Goal: Information Seeking & Learning: Understand process/instructions

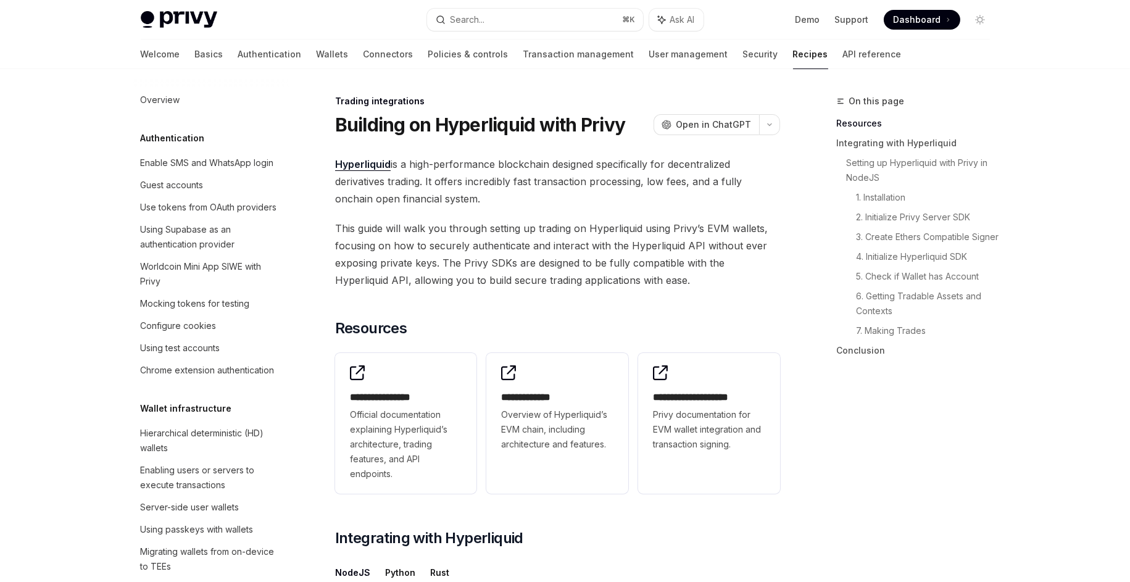
scroll to position [1125, 0]
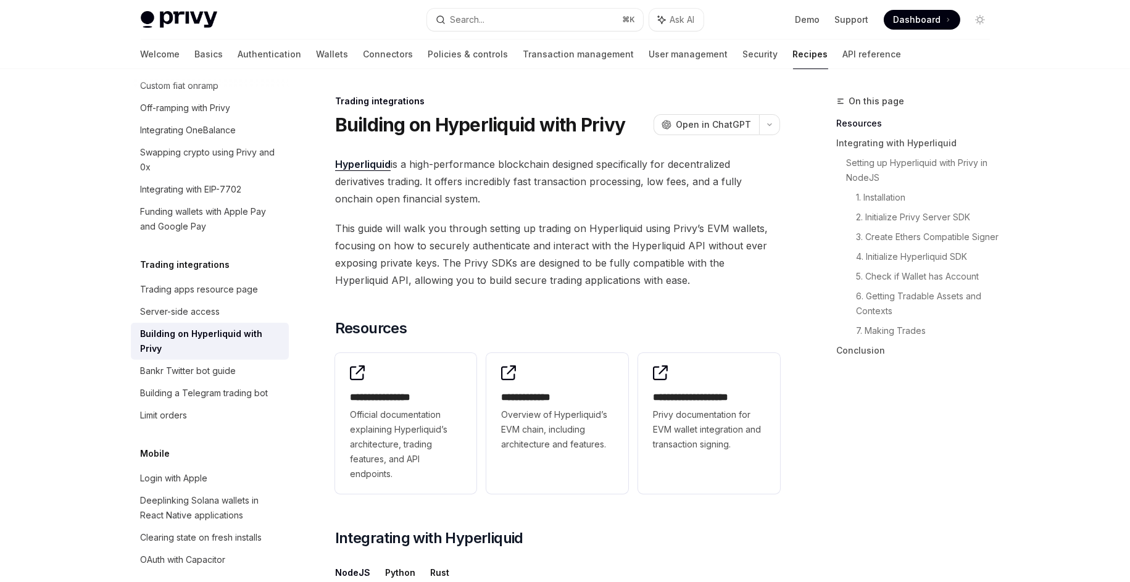
drag, startPoint x: 623, startPoint y: 191, endPoint x: 455, endPoint y: 181, distance: 167.5
click at [455, 181] on span "Hyperliquid is a high-performance blockchain designed specifically for decentra…" at bounding box center [557, 181] width 445 height 52
click at [457, 181] on span "Hyperliquid is a high-performance blockchain designed specifically for decentra…" at bounding box center [557, 181] width 445 height 52
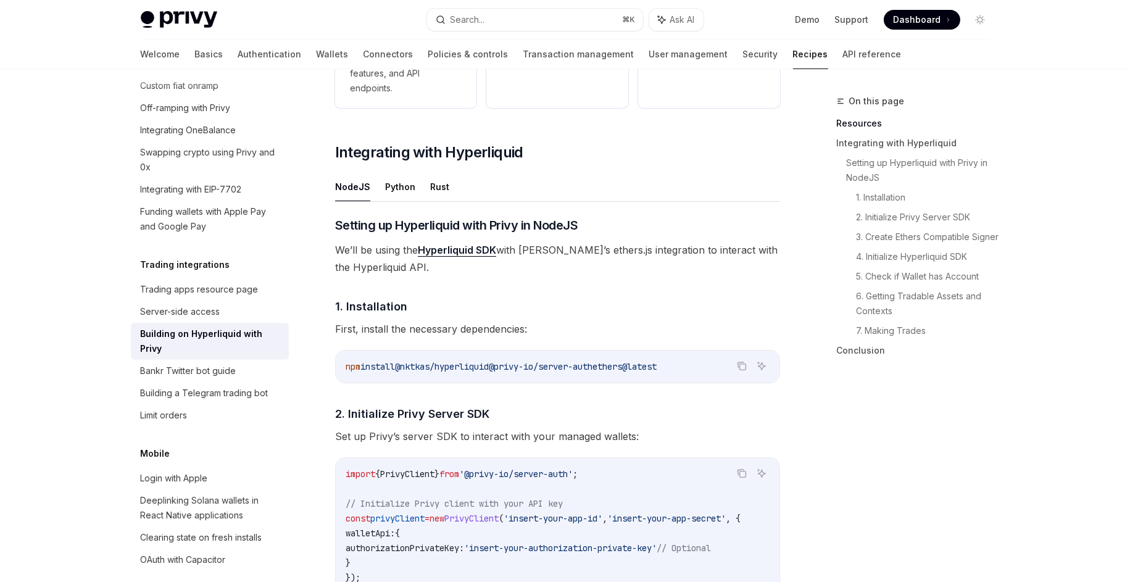
scroll to position [424, 0]
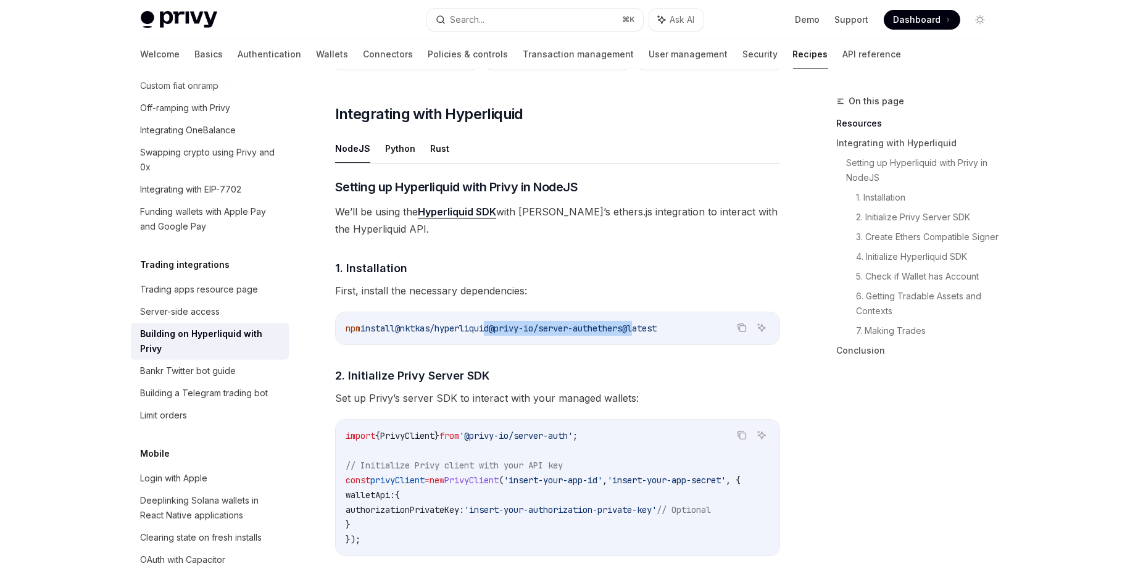
click at [656, 329] on span "npm install @nktkas/hyperliquid @privy-io/server-auth ethers@latest" at bounding box center [501, 328] width 311 height 11
drag, startPoint x: 660, startPoint y: 329, endPoint x: 631, endPoint y: 327, distance: 29.1
click at [656, 329] on span "ethers@latest" at bounding box center [624, 328] width 64 height 11
drag, startPoint x: 517, startPoint y: 291, endPoint x: 371, endPoint y: 290, distance: 146.2
click at [371, 290] on span "First, install the necessary dependencies:" at bounding box center [557, 290] width 445 height 17
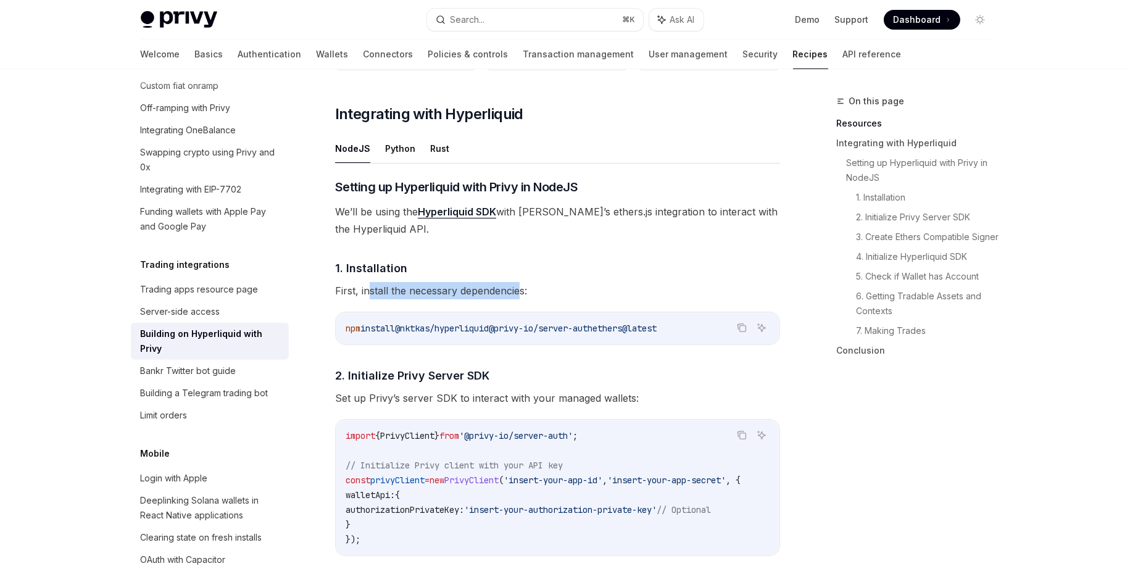
click at [371, 290] on span "First, install the necessary dependencies:" at bounding box center [557, 290] width 445 height 17
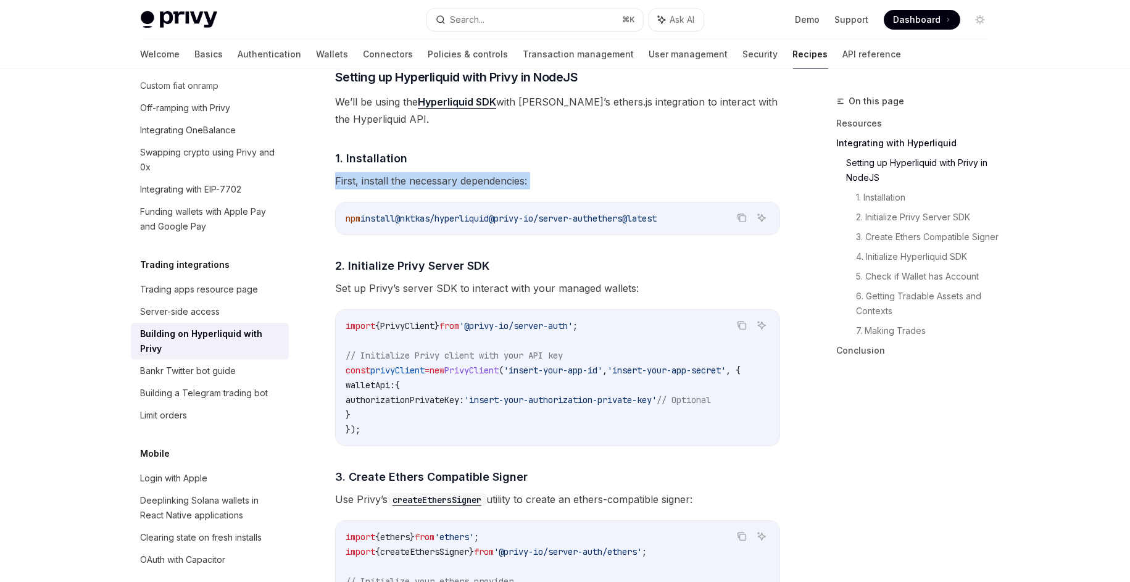
scroll to position [623, 0]
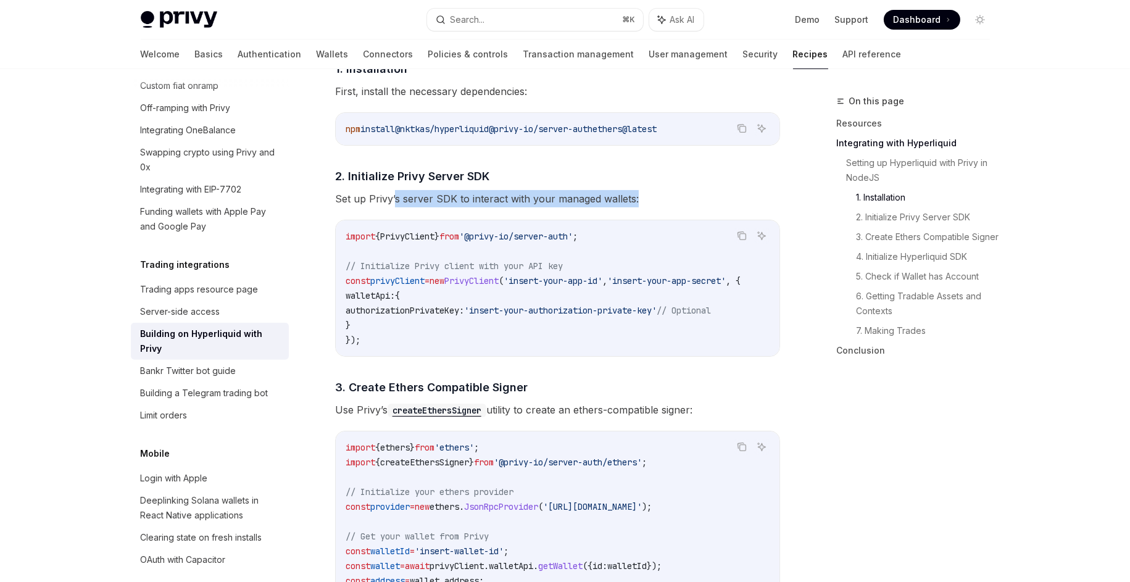
drag, startPoint x: 537, startPoint y: 196, endPoint x: 394, endPoint y: 194, distance: 142.5
click at [394, 194] on span "Set up Privy’s server SDK to interact with your managed wallets:" at bounding box center [557, 198] width 445 height 17
drag, startPoint x: 358, startPoint y: 198, endPoint x: 560, endPoint y: 186, distance: 201.5
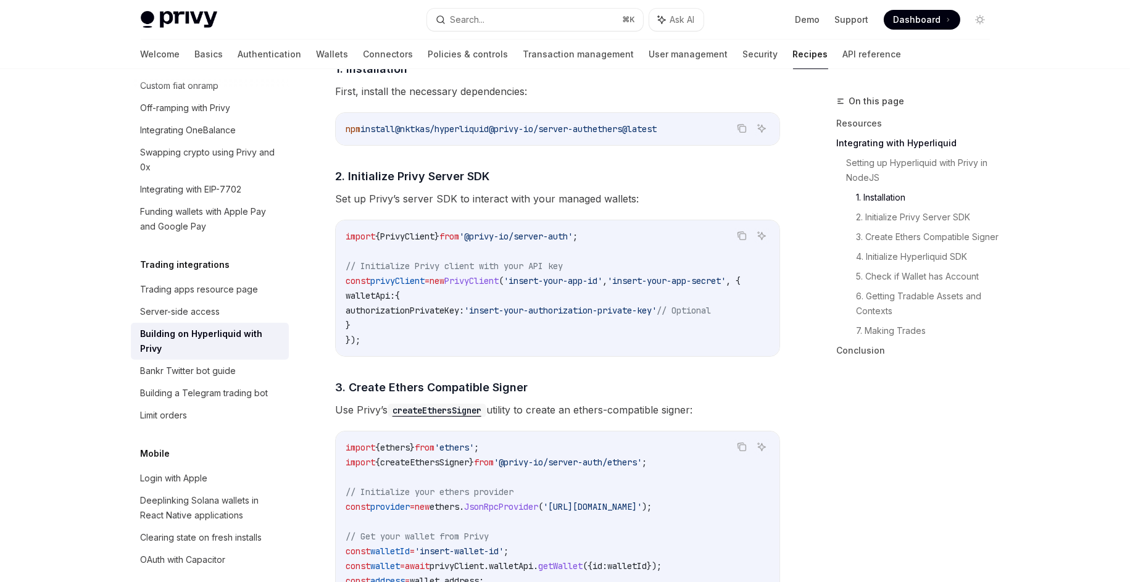
click at [560, 194] on span "Set up Privy’s server SDK to interact with your managed wallets:" at bounding box center [557, 198] width 445 height 17
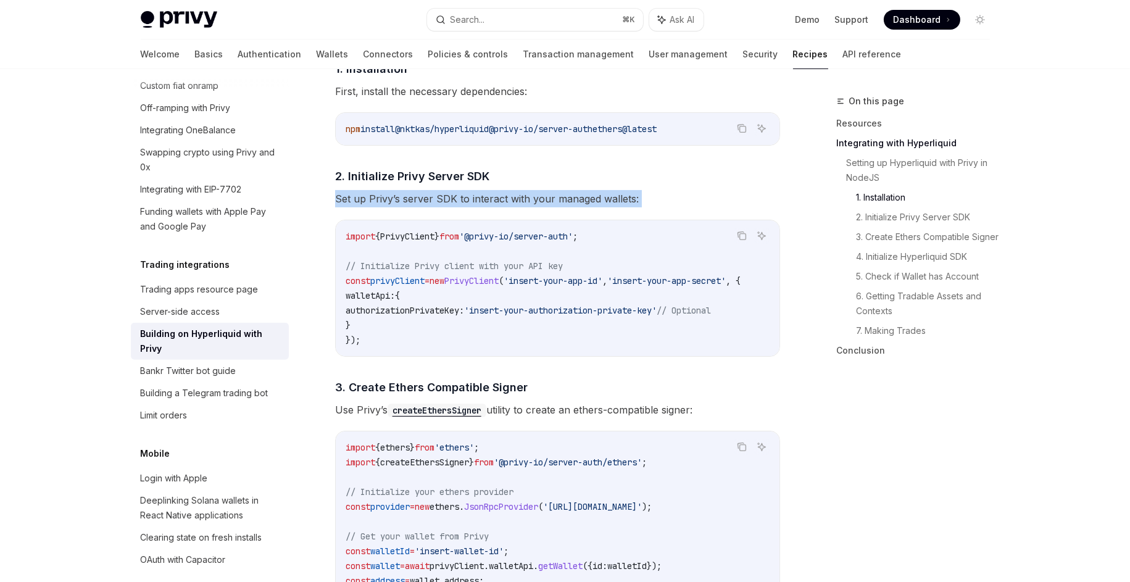
click at [559, 194] on span "Set up Privy’s server SDK to interact with your managed wallets:" at bounding box center [557, 198] width 445 height 17
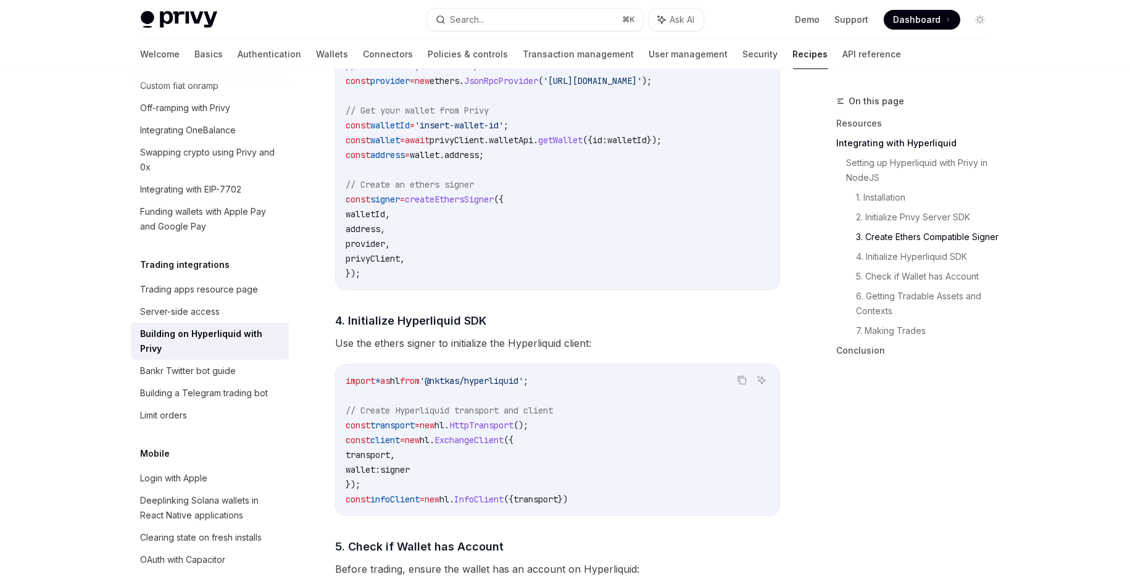
scroll to position [1083, 0]
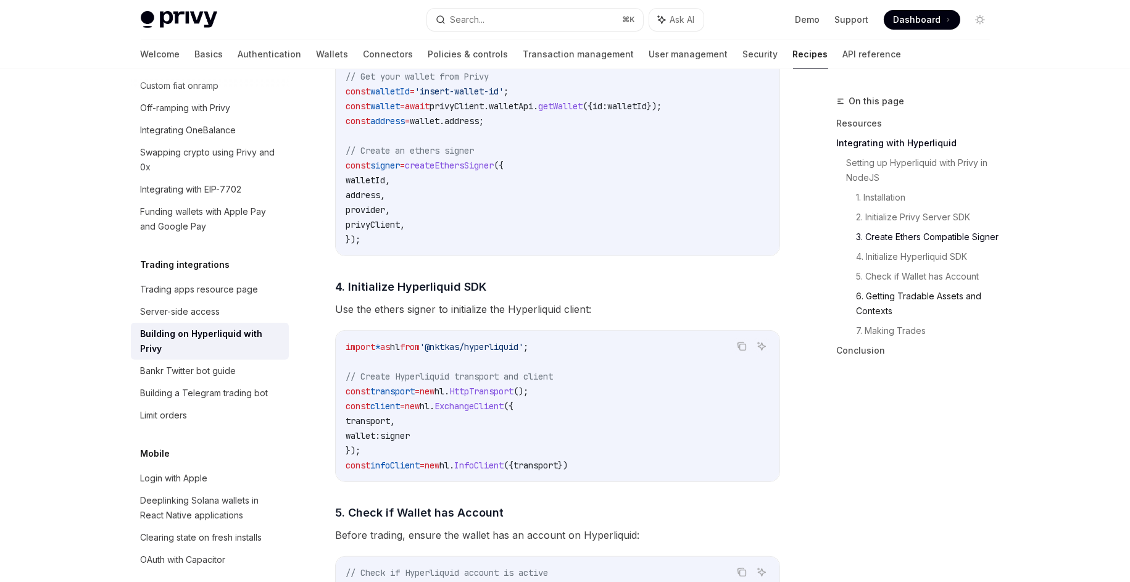
click at [966, 314] on link "6. Getting Tradable Assets and Contexts" at bounding box center [927, 303] width 143 height 35
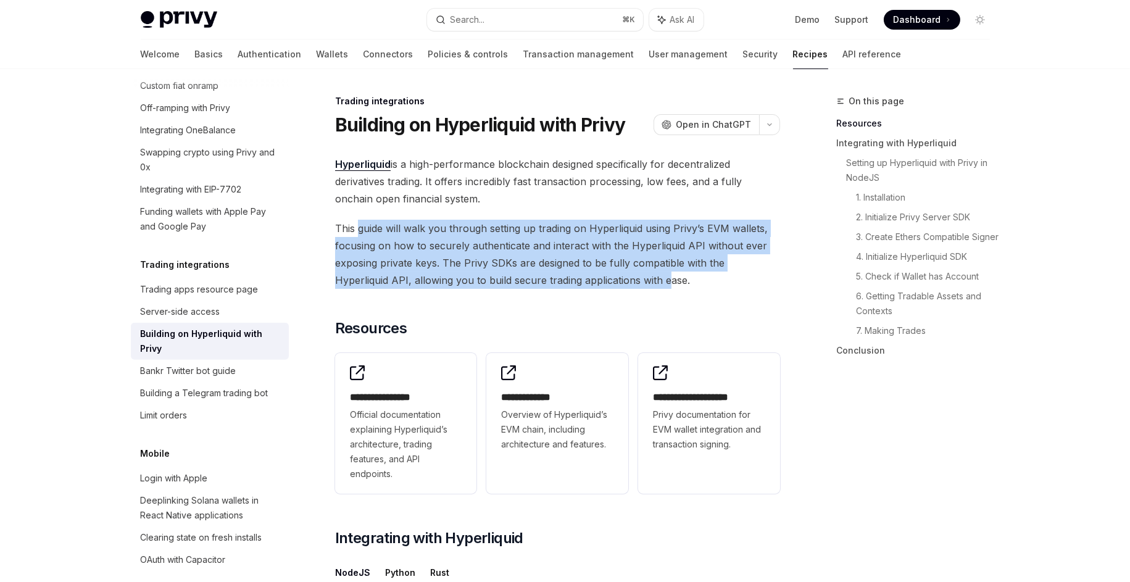
drag, startPoint x: 357, startPoint y: 233, endPoint x: 612, endPoint y: 279, distance: 258.9
click at [612, 279] on span "This guide will walk you through setting up trading on Hyperliquid using Privy’…" at bounding box center [557, 254] width 445 height 69
drag, startPoint x: 612, startPoint y: 279, endPoint x: 640, endPoint y: 281, distance: 28.4
click at [612, 279] on span "This guide will walk you through setting up trading on Hyperliquid using Privy’…" at bounding box center [557, 254] width 445 height 69
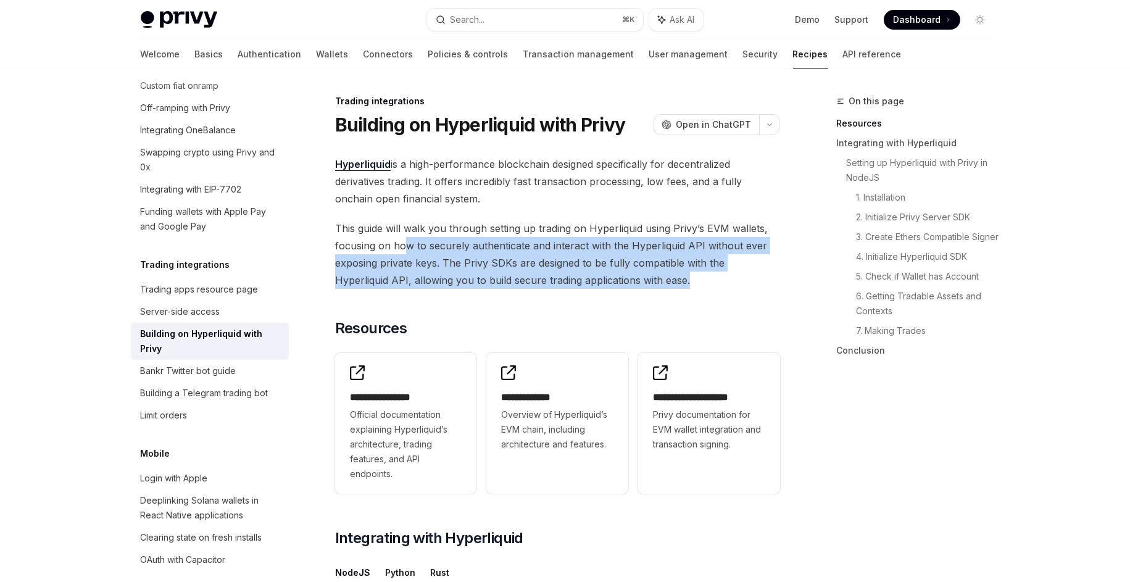
drag, startPoint x: 645, startPoint y: 281, endPoint x: 405, endPoint y: 245, distance: 242.7
click at [405, 245] on span "This guide will walk you through setting up trading on Hyperliquid using Privy’…" at bounding box center [557, 254] width 445 height 69
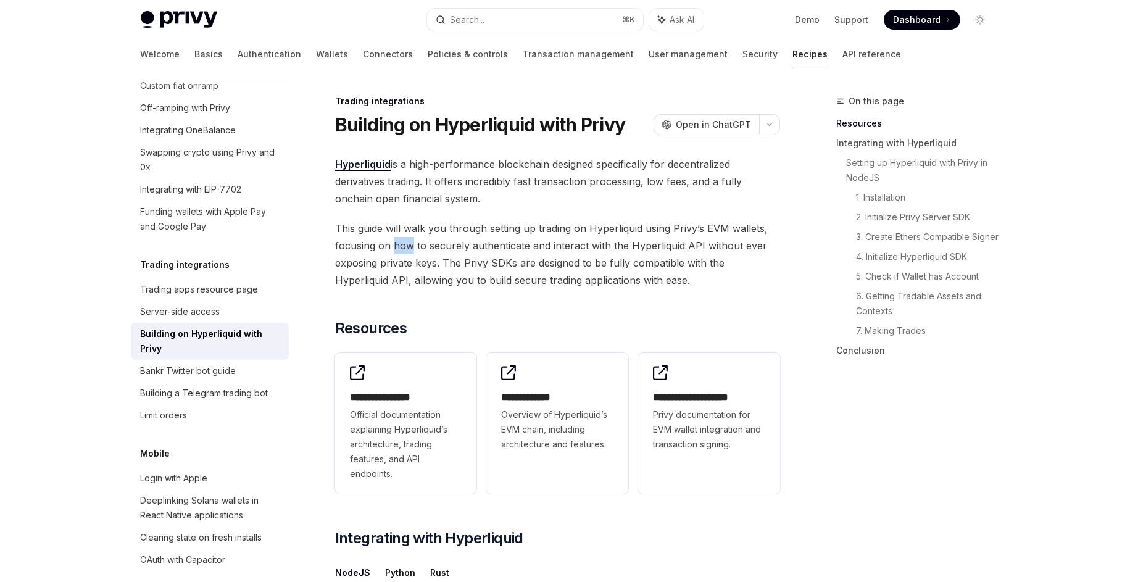
click at [405, 246] on span "This guide will walk you through setting up trading on Hyperliquid using Privy’…" at bounding box center [557, 254] width 445 height 69
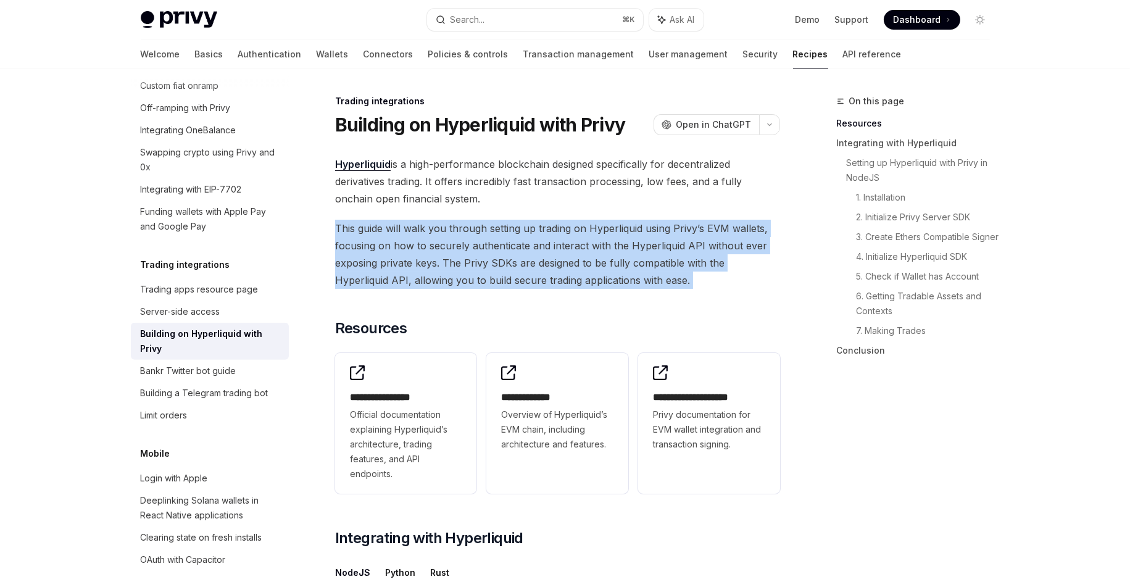
click at [405, 246] on span "This guide will walk you through setting up trading on Hyperliquid using Privy’…" at bounding box center [557, 254] width 445 height 69
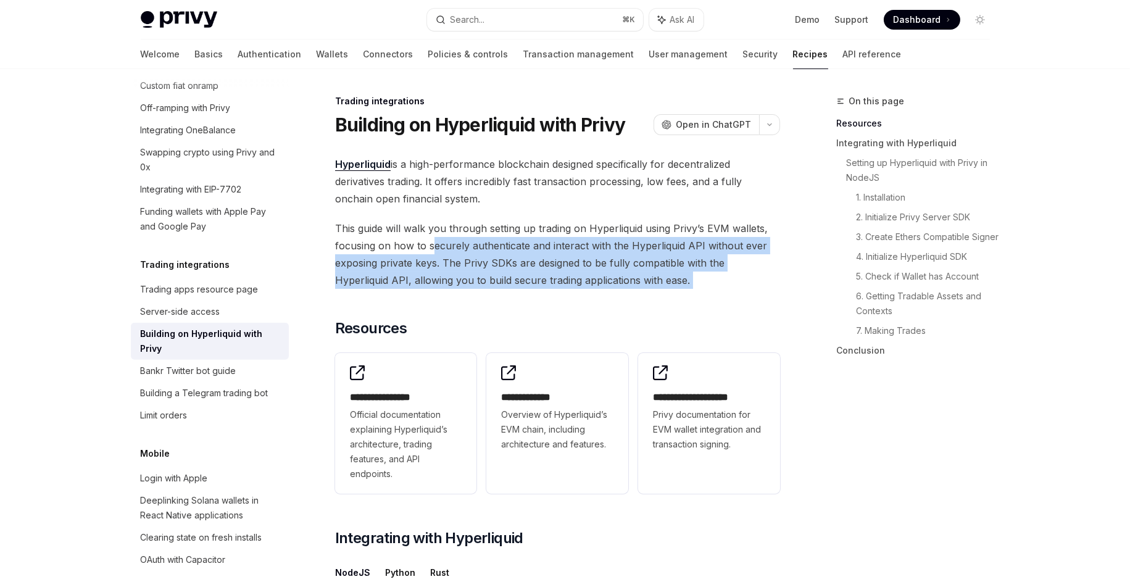
click at [431, 247] on span "This guide will walk you through setting up trading on Hyperliquid using Privy’…" at bounding box center [557, 254] width 445 height 69
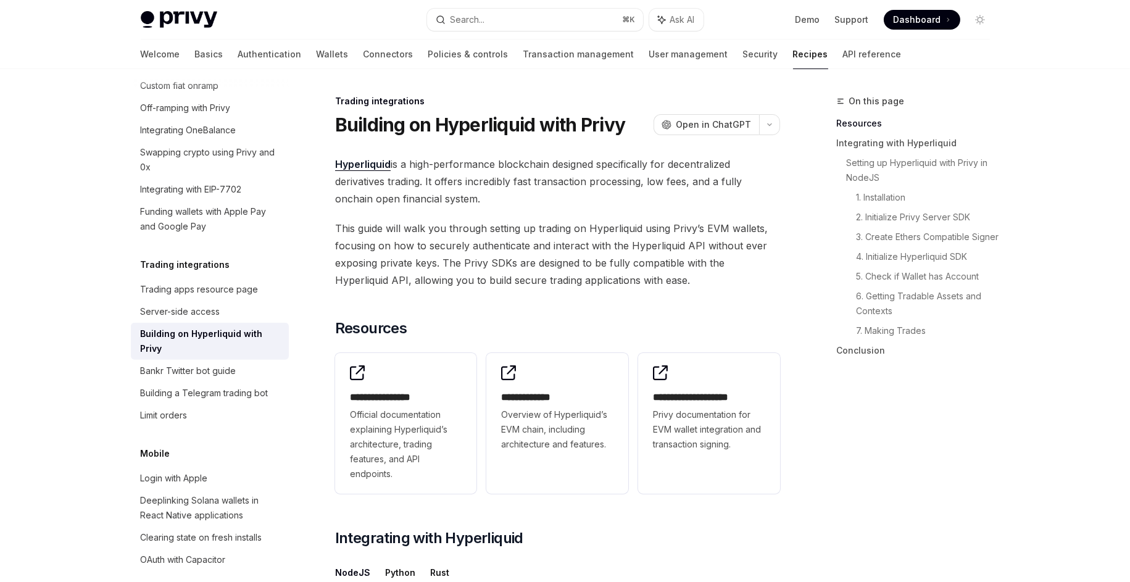
click at [379, 247] on span "This guide will walk you through setting up trading on Hyperliquid using Privy’…" at bounding box center [557, 254] width 445 height 69
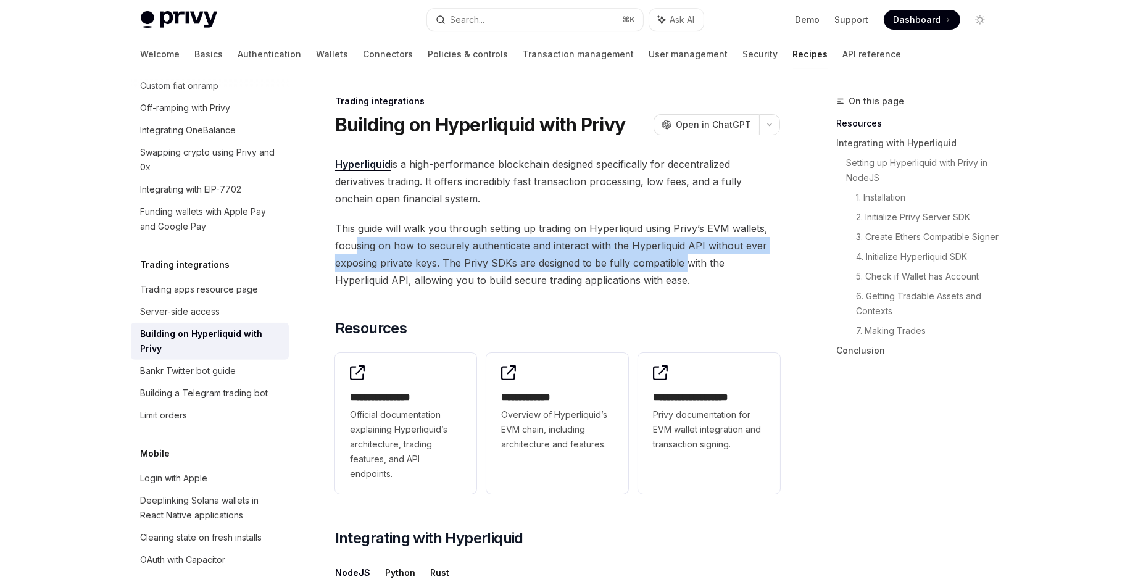
drag, startPoint x: 355, startPoint y: 246, endPoint x: 683, endPoint y: 254, distance: 327.7
click at [683, 254] on span "This guide will walk you through setting up trading on Hyperliquid using Privy’…" at bounding box center [557, 254] width 445 height 69
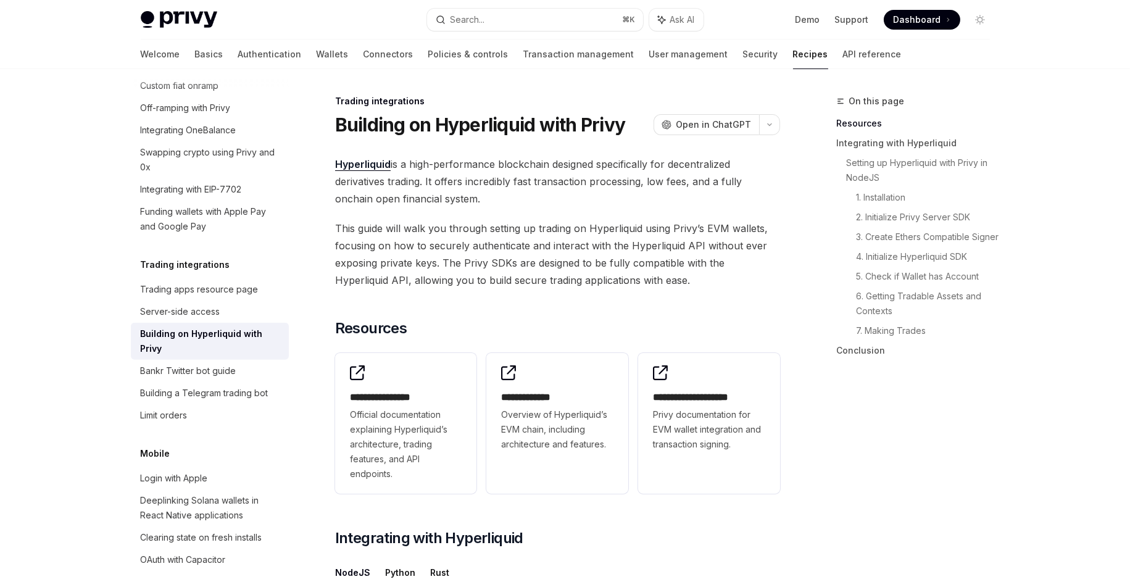
click at [684, 254] on span "This guide will walk you through setting up trading on Hyperliquid using Privy’…" at bounding box center [557, 254] width 445 height 69
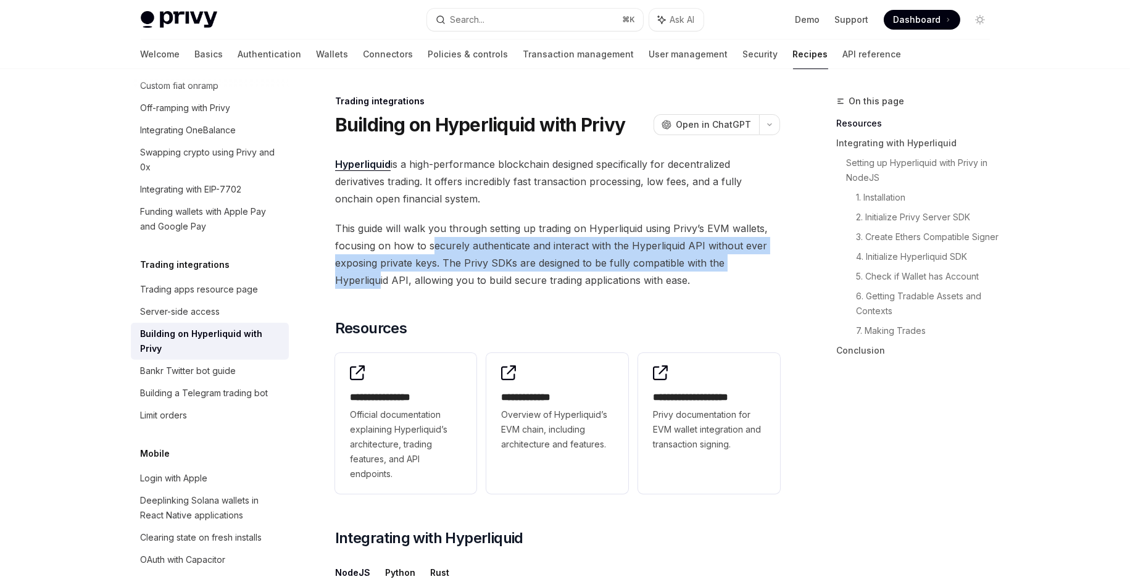
drag, startPoint x: 663, startPoint y: 256, endPoint x: 431, endPoint y: 243, distance: 231.7
click at [431, 243] on span "This guide will walk you through setting up trading on Hyperliquid using Privy’…" at bounding box center [557, 254] width 445 height 69
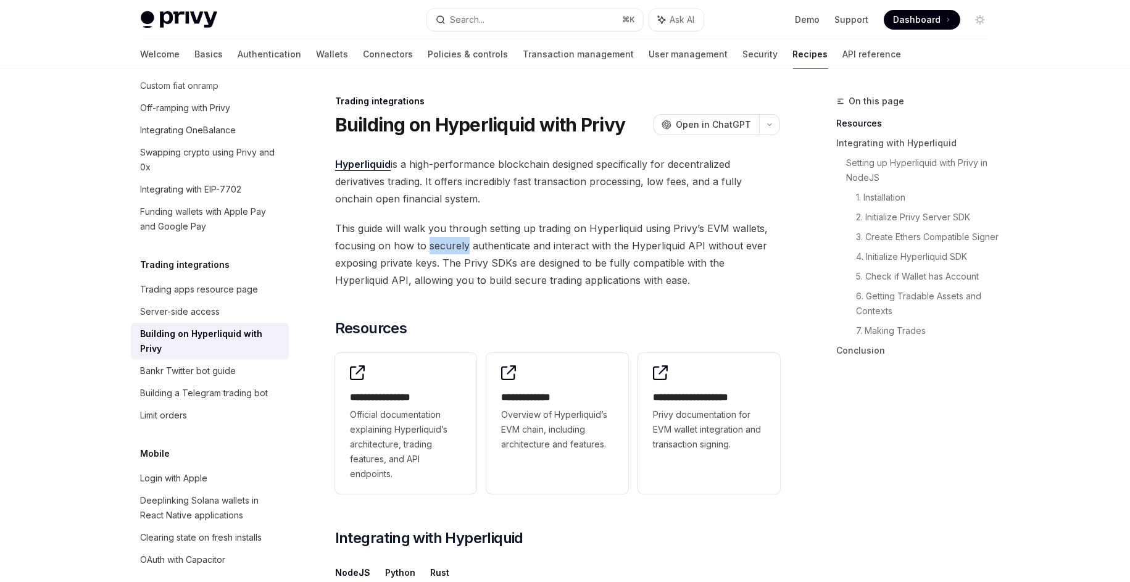
click at [432, 243] on span "This guide will walk you through setting up trading on Hyperliquid using Privy’…" at bounding box center [557, 254] width 445 height 69
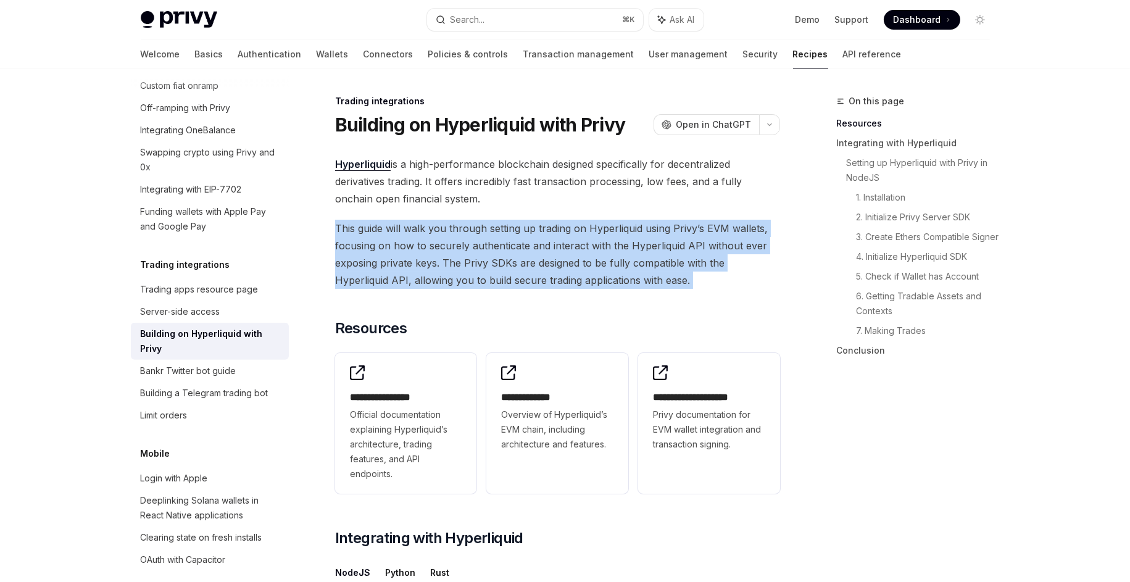
click at [432, 243] on span "This guide will walk you through setting up trading on Hyperliquid using Privy’…" at bounding box center [557, 254] width 445 height 69
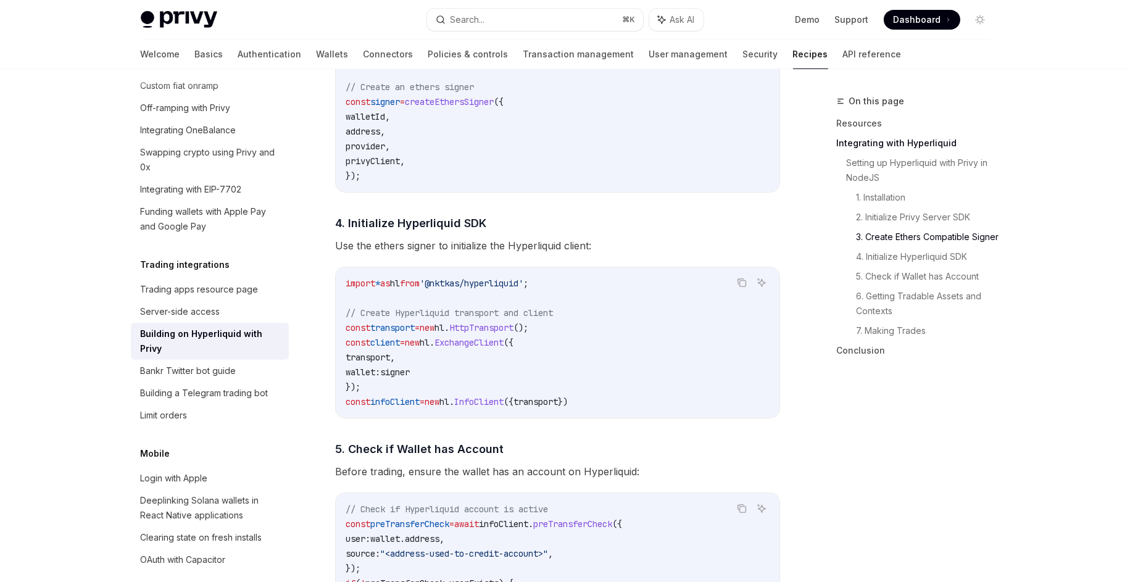
scroll to position [1310, 0]
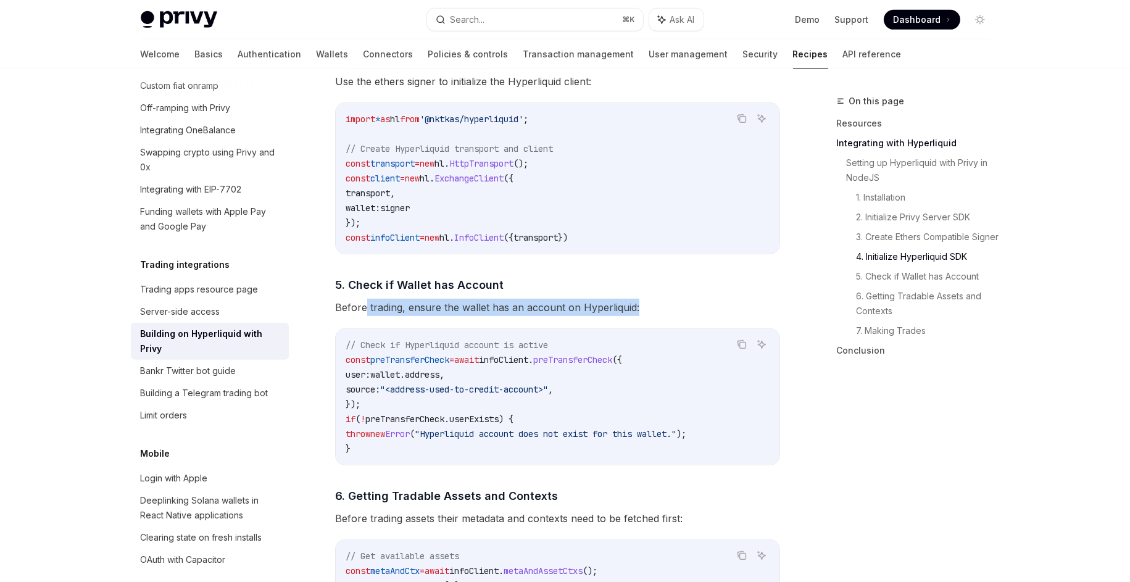
drag, startPoint x: 648, startPoint y: 311, endPoint x: 365, endPoint y: 312, distance: 283.2
click at [365, 312] on span "Before trading, ensure the wallet has an account on Hyperliquid:" at bounding box center [557, 307] width 445 height 17
drag, startPoint x: 343, startPoint y: 311, endPoint x: 571, endPoint y: 312, distance: 227.7
click at [571, 312] on span "Before trading, ensure the wallet has an account on Hyperliquid:" at bounding box center [557, 307] width 445 height 17
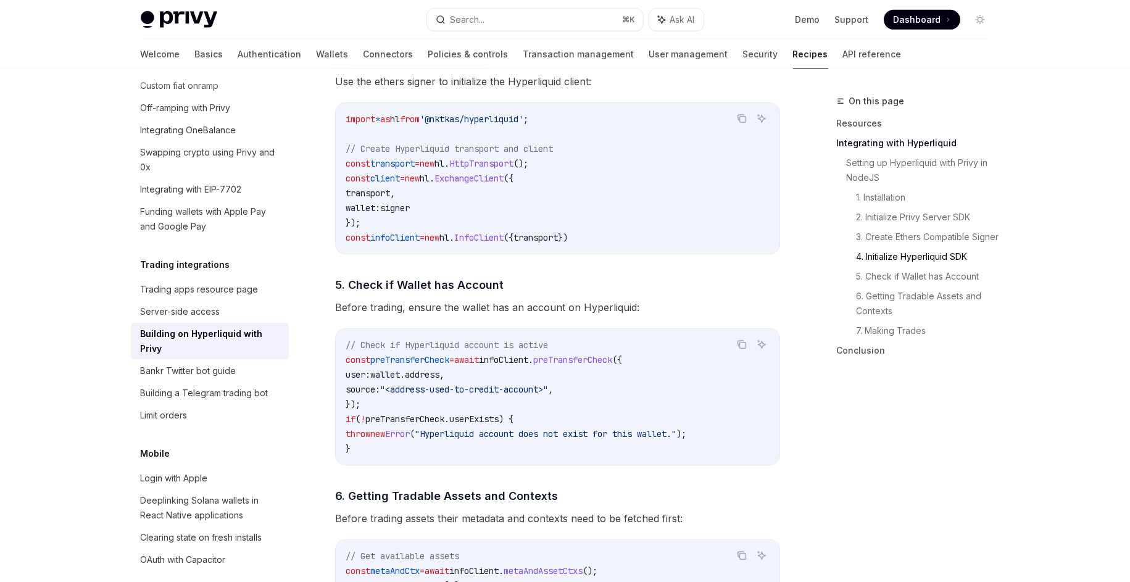
click at [571, 312] on span "Before trading, ensure the wallet has an account on Hyperliquid:" at bounding box center [557, 307] width 445 height 17
